Goal: Find specific page/section

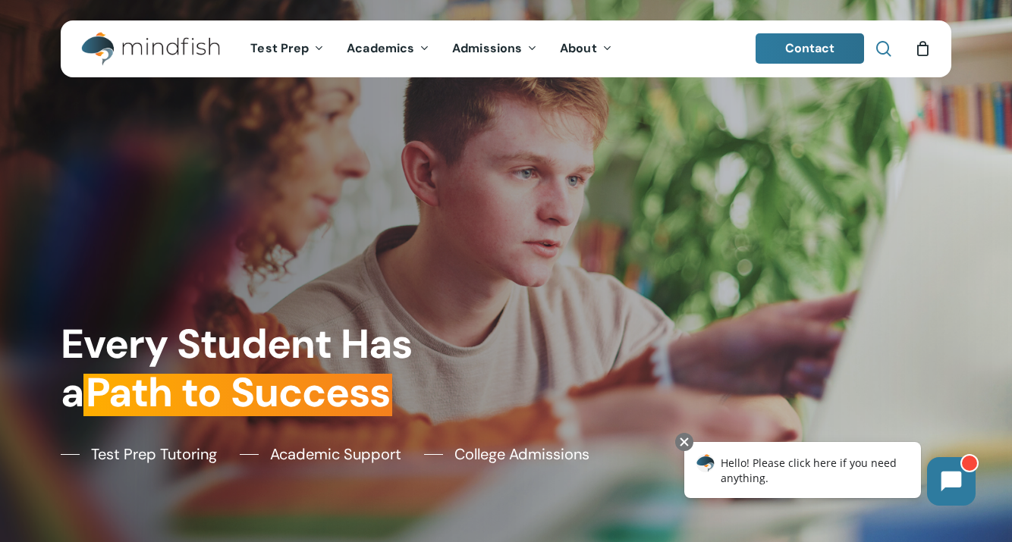
click at [883, 49] on span "Main Menu" at bounding box center [883, 48] width 15 height 15
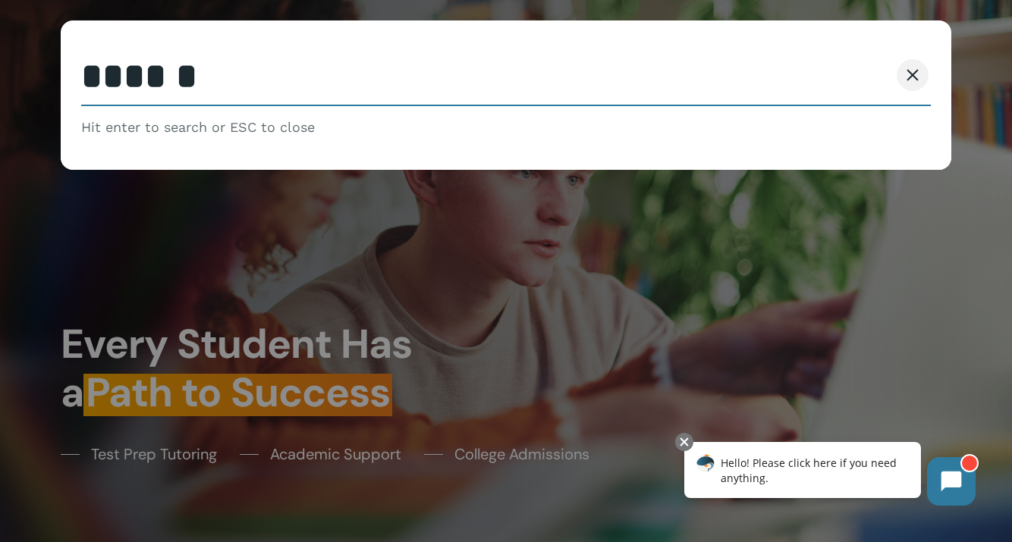
type input "******"
click at [820, 59] on button "Search" at bounding box center [854, 75] width 69 height 32
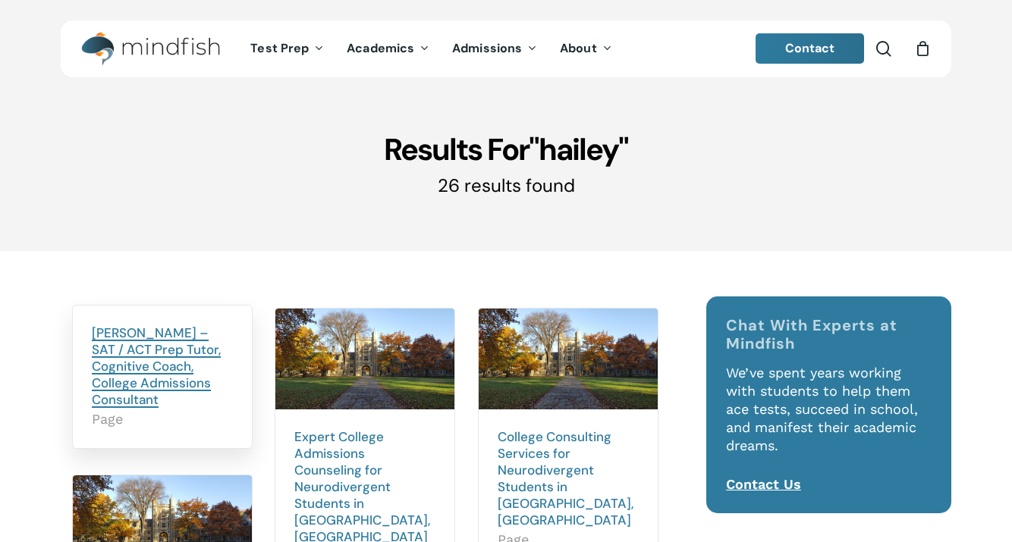
click at [121, 327] on link "[PERSON_NAME] – SAT / ACT Prep Tutor, Cognitive Coach, College Admissions Consu…" at bounding box center [156, 366] width 129 height 83
